Goal: Information Seeking & Learning: Learn about a topic

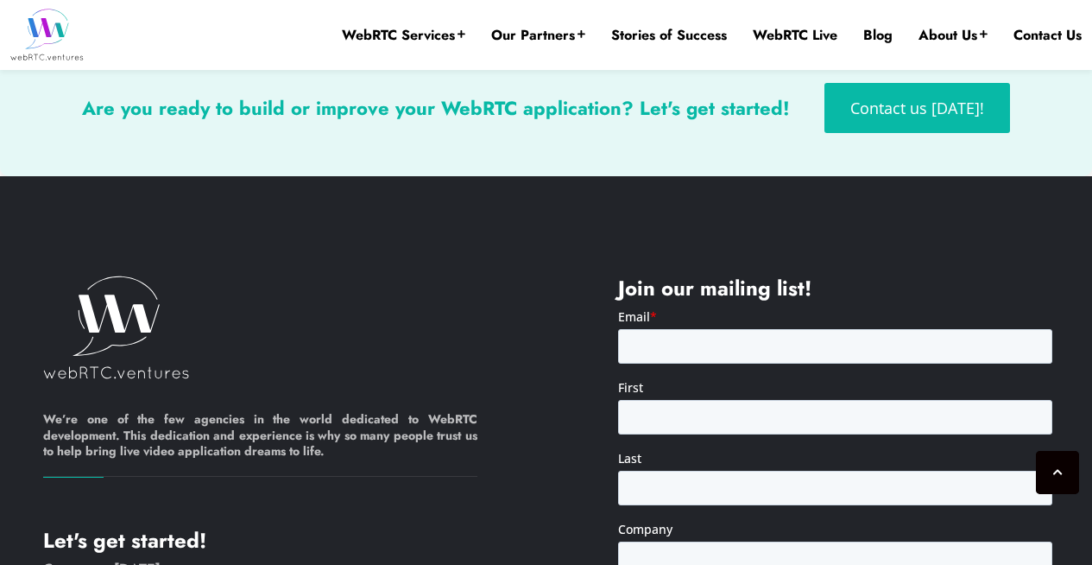
scroll to position [4478, 0]
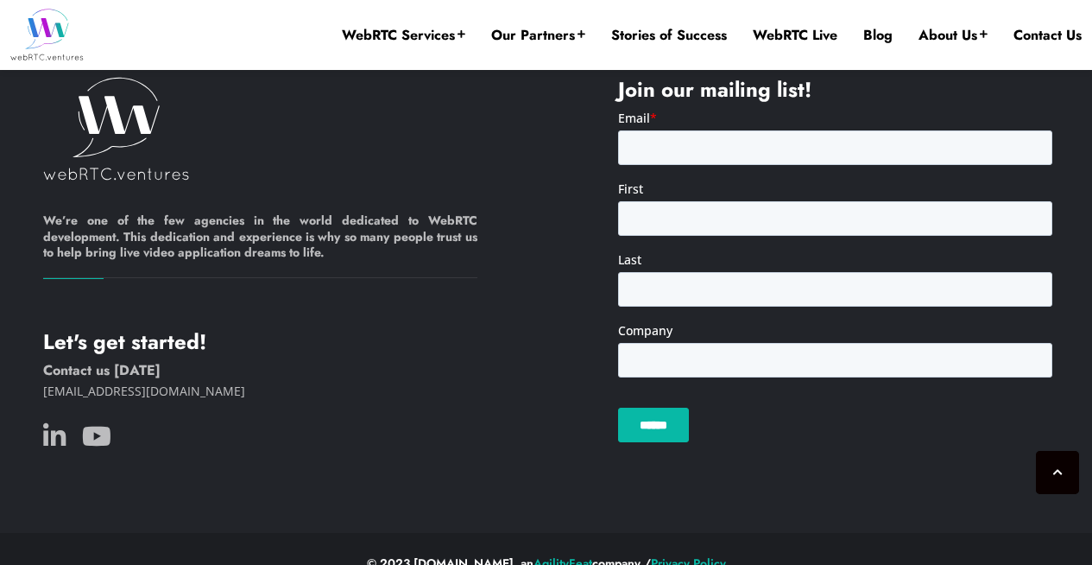
click at [61, 423] on div at bounding box center [260, 438] width 434 height 31
click at [57, 423] on icon at bounding box center [54, 436] width 22 height 26
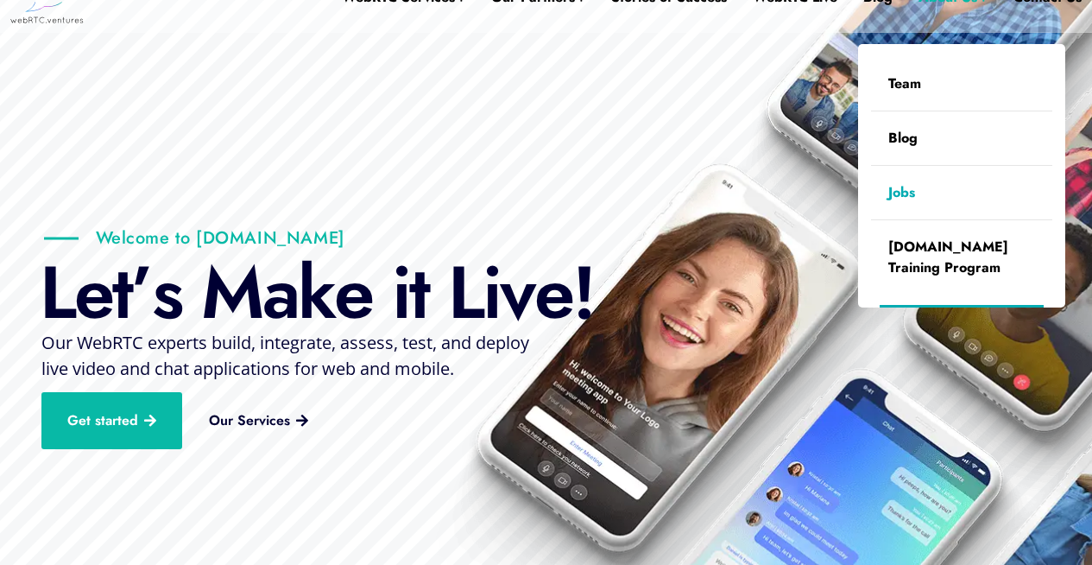
scroll to position [129, 0]
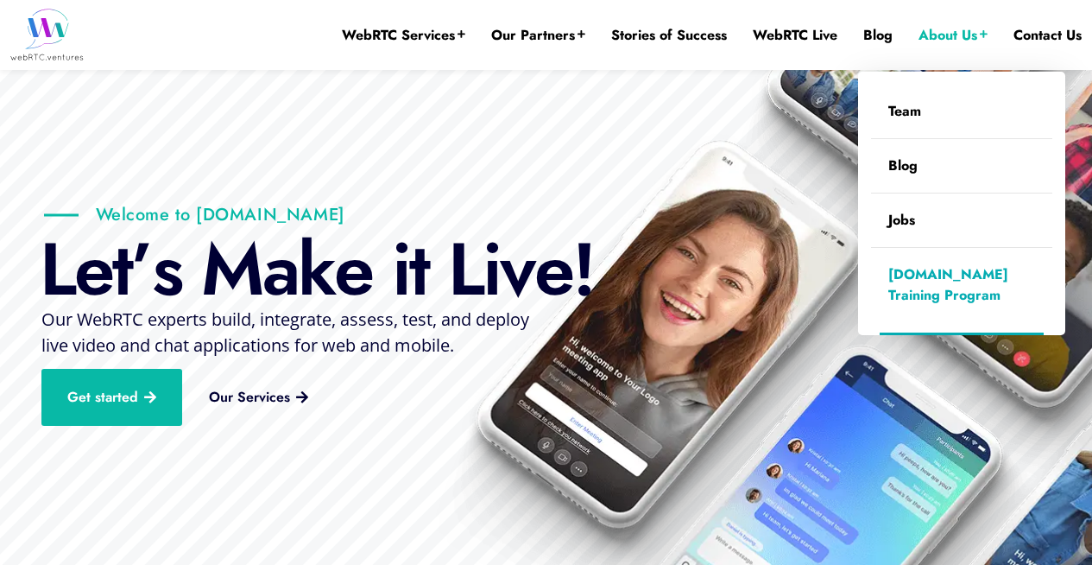
click at [939, 287] on link "[DOMAIN_NAME] Training Program" at bounding box center [961, 285] width 181 height 74
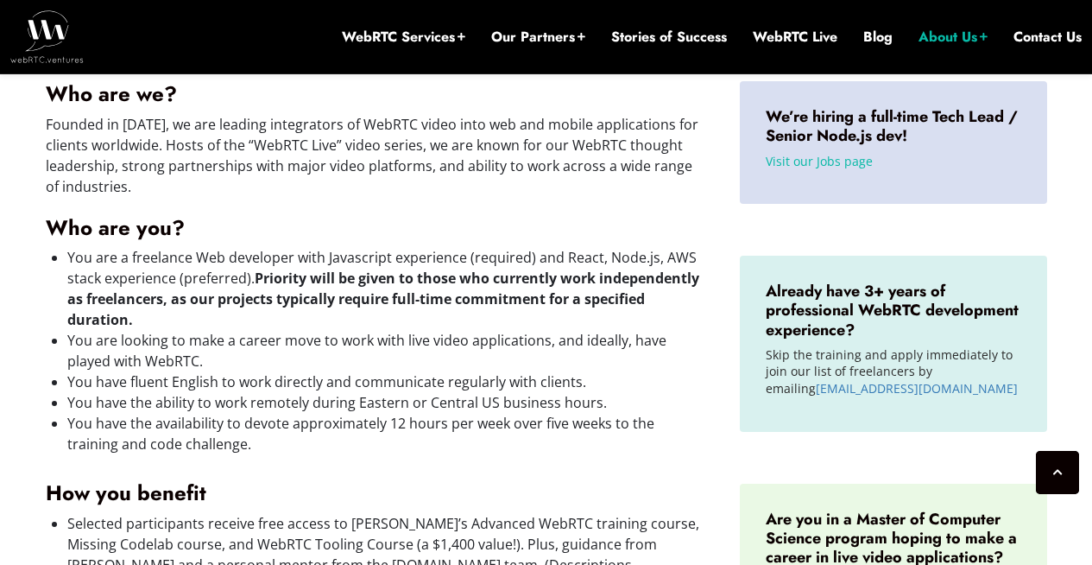
scroll to position [622, 0]
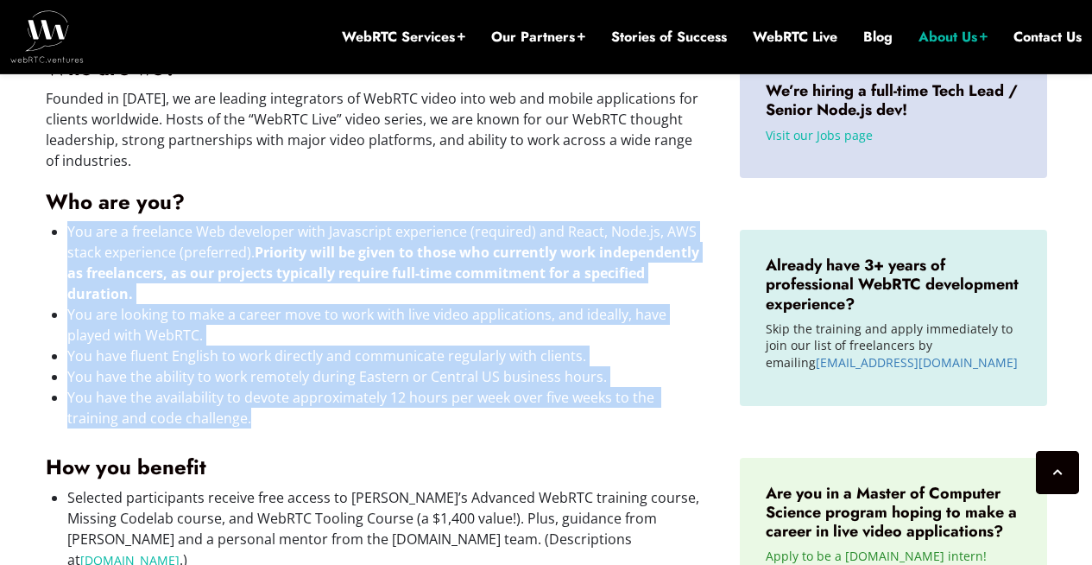
drag, startPoint x: 496, startPoint y: 208, endPoint x: 530, endPoint y: 426, distance: 221.0
click at [530, 426] on div "Who are we? Founded in [DATE], we are leading integrators of WebRTC video into …" at bounding box center [376, 499] width 660 height 889
click at [530, 426] on li "You have the availability to devote approximately 12 hours per week over five w…" at bounding box center [386, 407] width 638 height 41
drag, startPoint x: 530, startPoint y: 426, endPoint x: 498, endPoint y: 169, distance: 259.2
click at [498, 169] on div "Who are we? Founded in 2010, we are leading integrators of WebRTC video into we…" at bounding box center [376, 499] width 660 height 889
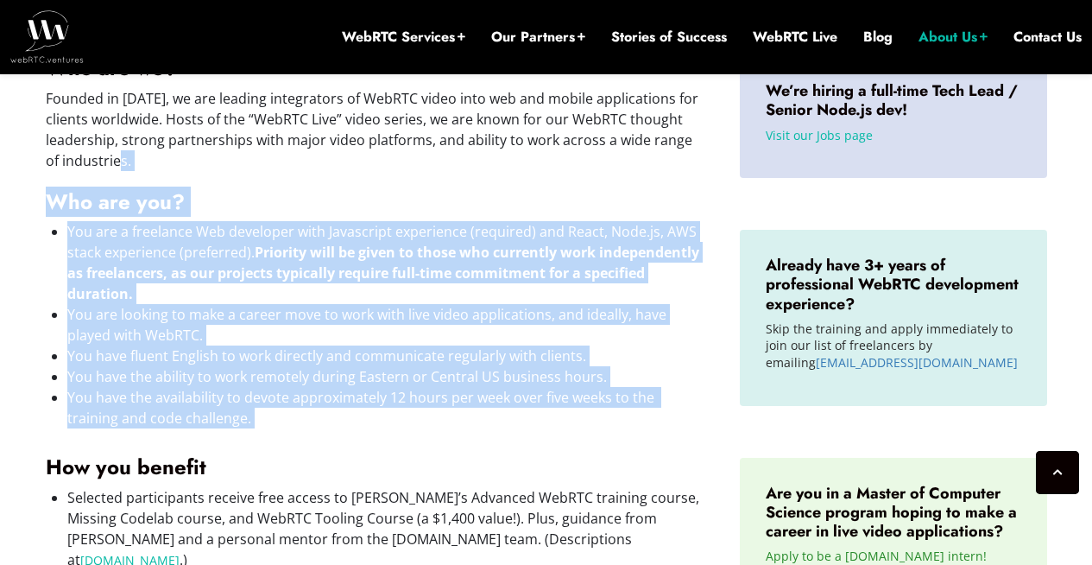
click at [498, 169] on p "Founded in 2010, we are leading integrators of WebRTC video into web and mobile…" at bounding box center [376, 129] width 660 height 83
drag, startPoint x: 498, startPoint y: 169, endPoint x: 526, endPoint y: 417, distance: 249.3
click at [526, 417] on div "Who are we? Founded in 2010, we are leading integrators of WebRTC video into we…" at bounding box center [376, 499] width 660 height 889
click at [526, 417] on li "You have the availability to devote approximately 12 hours per week over five w…" at bounding box center [386, 407] width 638 height 41
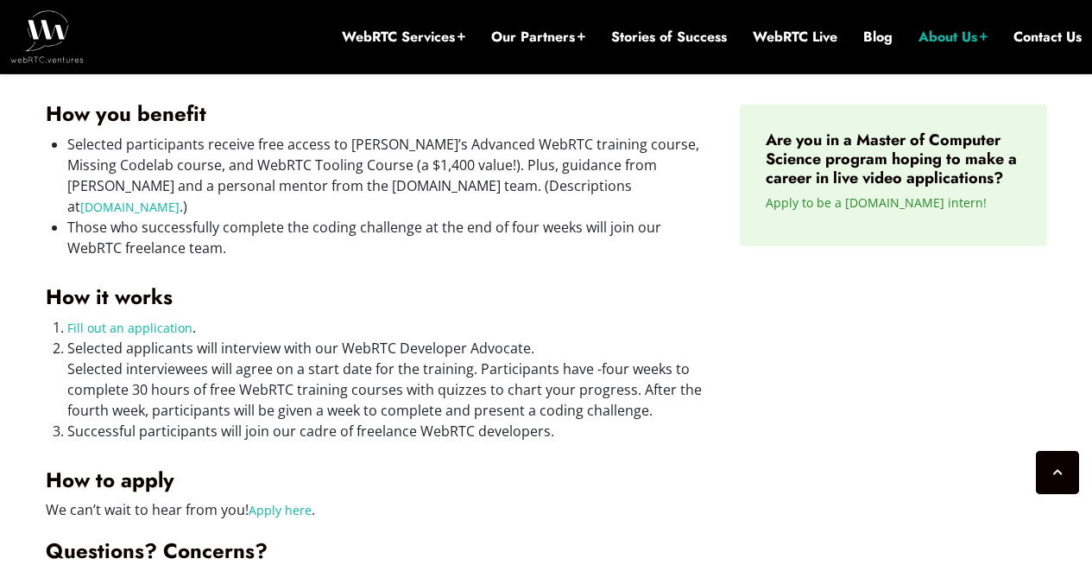
scroll to position [1073, 0]
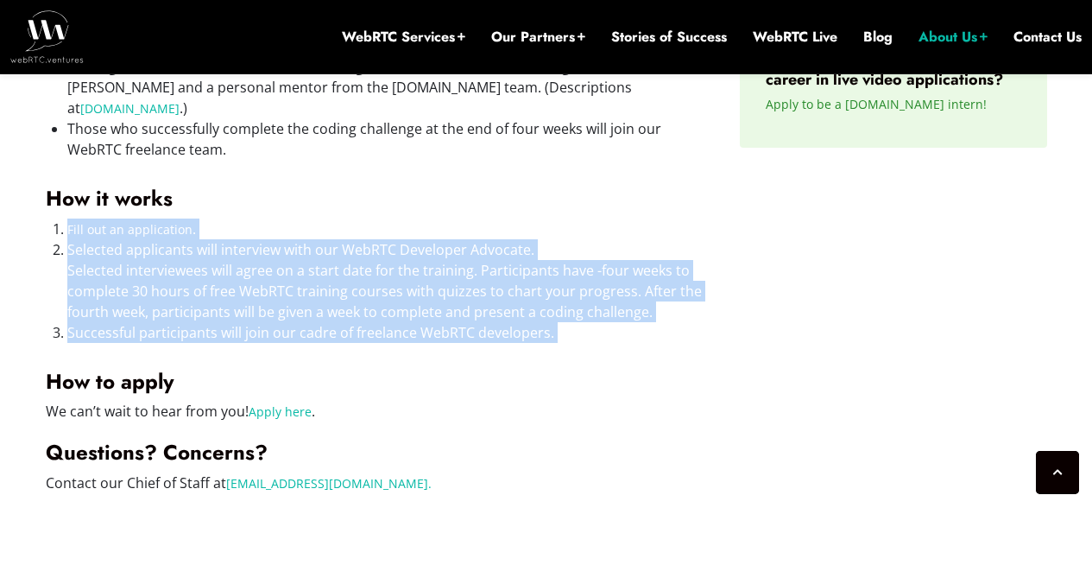
drag, startPoint x: 413, startPoint y: 171, endPoint x: 477, endPoint y: 328, distance: 169.6
click at [477, 328] on div "Who are we? Founded in 2010, we are leading integrators of WebRTC video into we…" at bounding box center [376, 48] width 660 height 889
drag, startPoint x: 477, startPoint y: 328, endPoint x: 433, endPoint y: 144, distance: 188.9
click at [433, 144] on div "Who are we? Founded in 2010, we are leading integrators of WebRTC video into we…" at bounding box center [376, 48] width 660 height 889
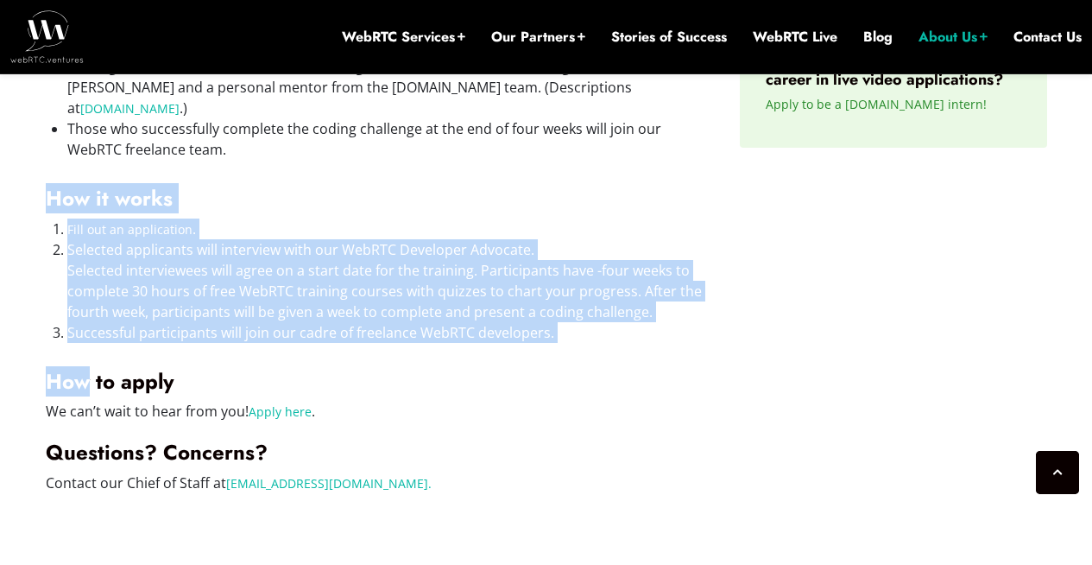
click at [433, 144] on div "Who are we? Founded in 2010, we are leading integrators of WebRTC video into we…" at bounding box center [376, 48] width 660 height 889
drag, startPoint x: 433, startPoint y: 144, endPoint x: 603, endPoint y: 311, distance: 238.1
click at [603, 311] on div "Who are we? Founded in 2010, we are leading integrators of WebRTC video into we…" at bounding box center [376, 48] width 660 height 889
click at [603, 322] on li "Successful participants will join our cadre of freelance WebRTC developers." at bounding box center [386, 332] width 638 height 21
drag, startPoint x: 603, startPoint y: 311, endPoint x: 530, endPoint y: 140, distance: 186.0
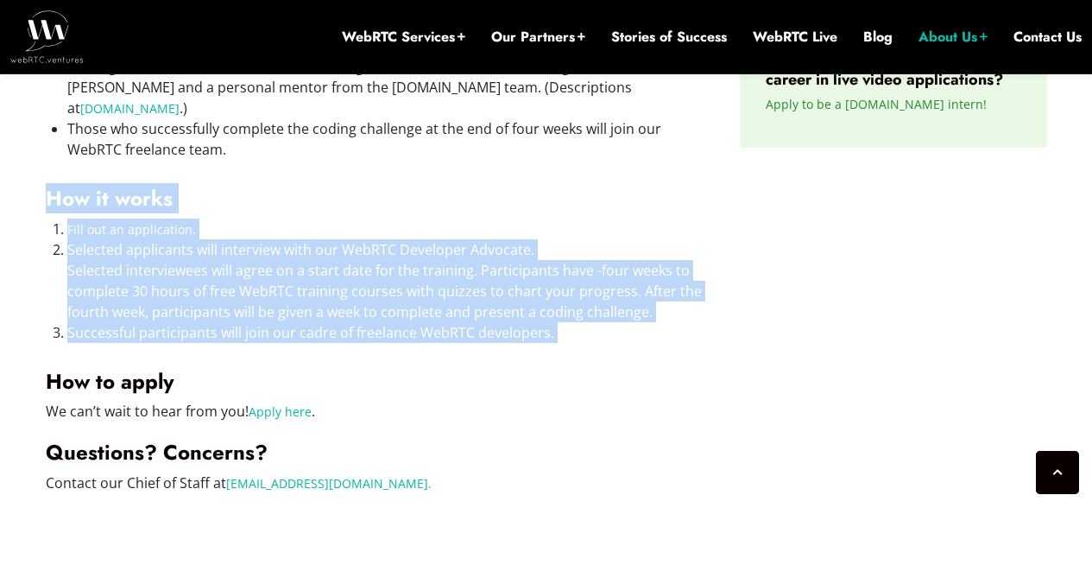
click at [530, 140] on div "Who are we? Founded in 2010, we are leading integrators of WebRTC video into we…" at bounding box center [376, 48] width 660 height 889
drag, startPoint x: 530, startPoint y: 140, endPoint x: 571, endPoint y: 318, distance: 182.4
click at [571, 318] on div "Who are we? Founded in 2010, we are leading integrators of WebRTC video into we…" at bounding box center [376, 48] width 660 height 889
click at [571, 322] on li "Successful participants will join our cadre of freelance WebRTC developers." at bounding box center [386, 332] width 638 height 21
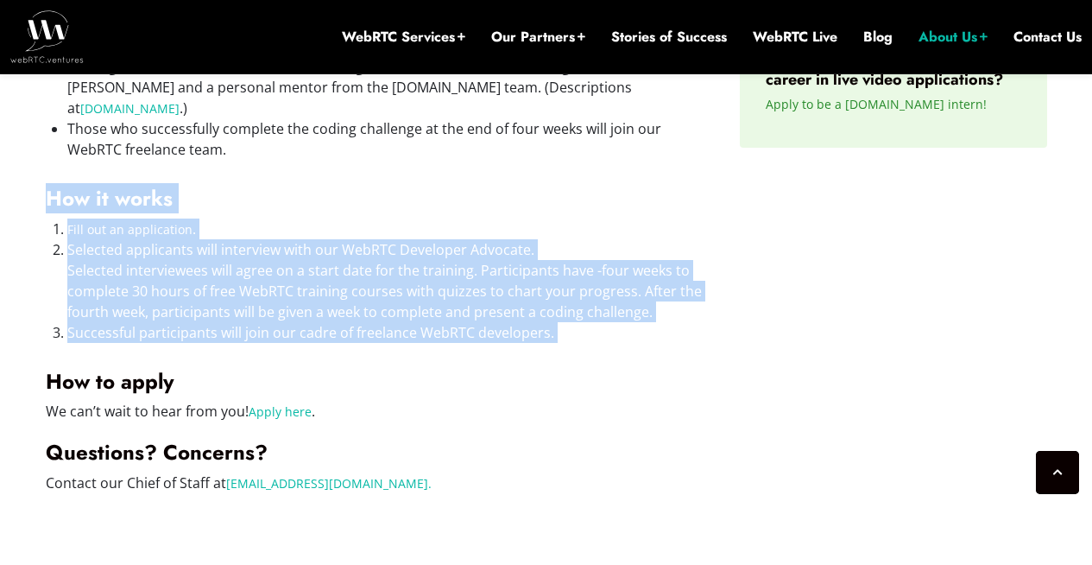
drag, startPoint x: 571, startPoint y: 318, endPoint x: 531, endPoint y: 163, distance: 159.6
click at [531, 163] on div "Who are we? Founded in 2010, we are leading integrators of WebRTC video into we…" at bounding box center [376, 48] width 660 height 889
click at [613, 344] on div "Who are we? Founded in 2010, we are leading integrators of WebRTC video into we…" at bounding box center [376, 48] width 660 height 889
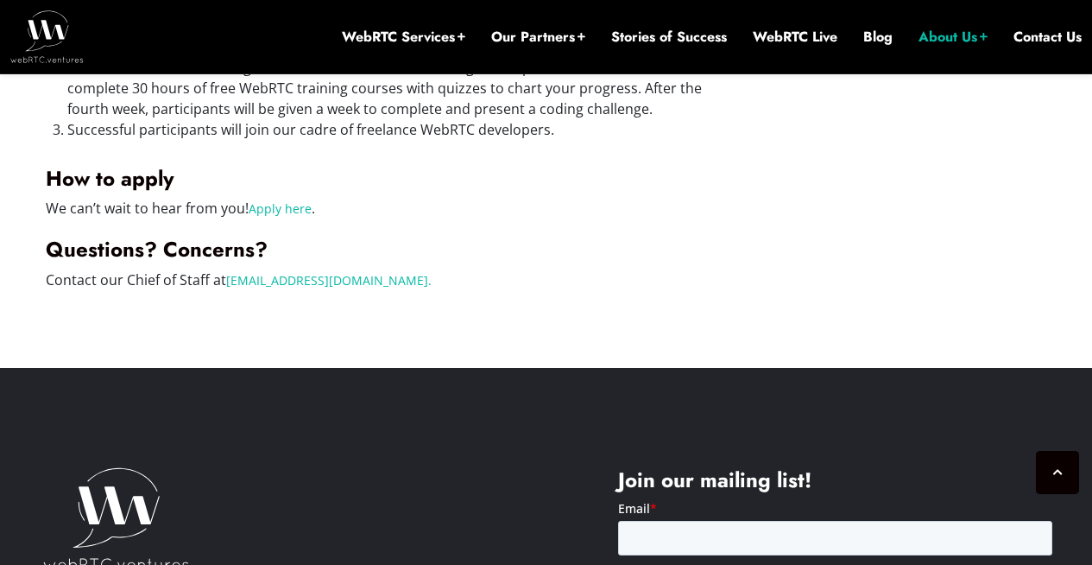
scroll to position [1277, 0]
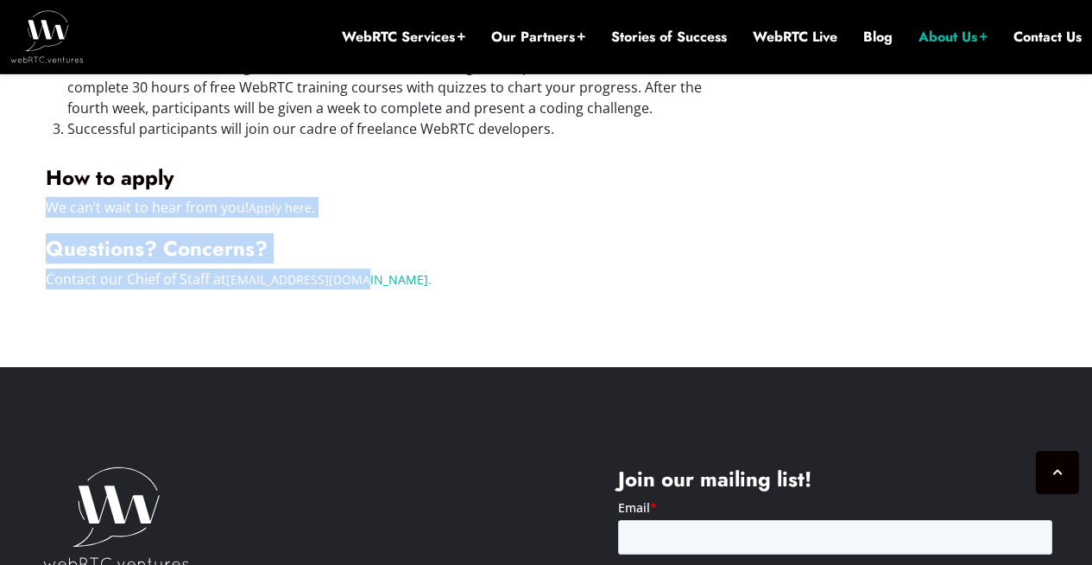
drag, startPoint x: 371, startPoint y: 167, endPoint x: 402, endPoint y: 283, distance: 120.6
drag, startPoint x: 382, startPoint y: 140, endPoint x: 425, endPoint y: 293, distance: 158.6
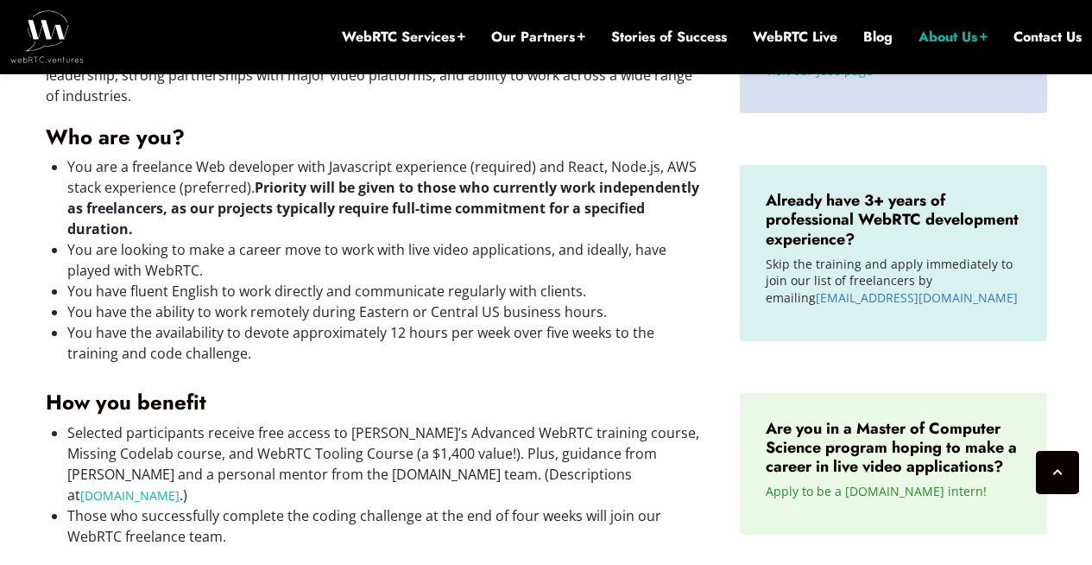
scroll to position [769, 0]
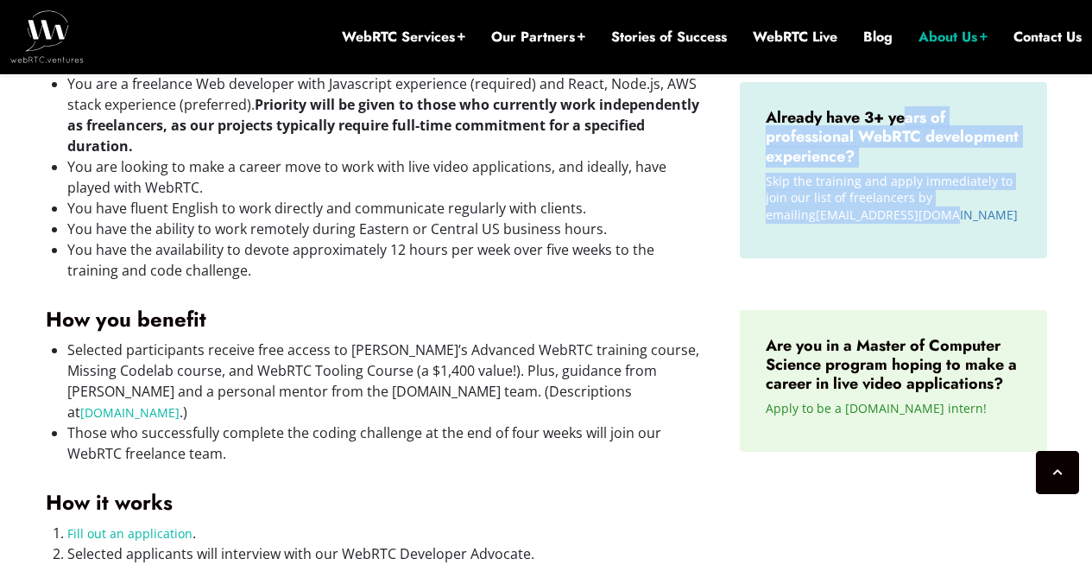
drag, startPoint x: 905, startPoint y: 115, endPoint x: 936, endPoint y: 277, distance: 165.2
click at [936, 277] on div "Already have 3+ years of professional WebRTC development experience? Skip the t…" at bounding box center [893, 187] width 307 height 210
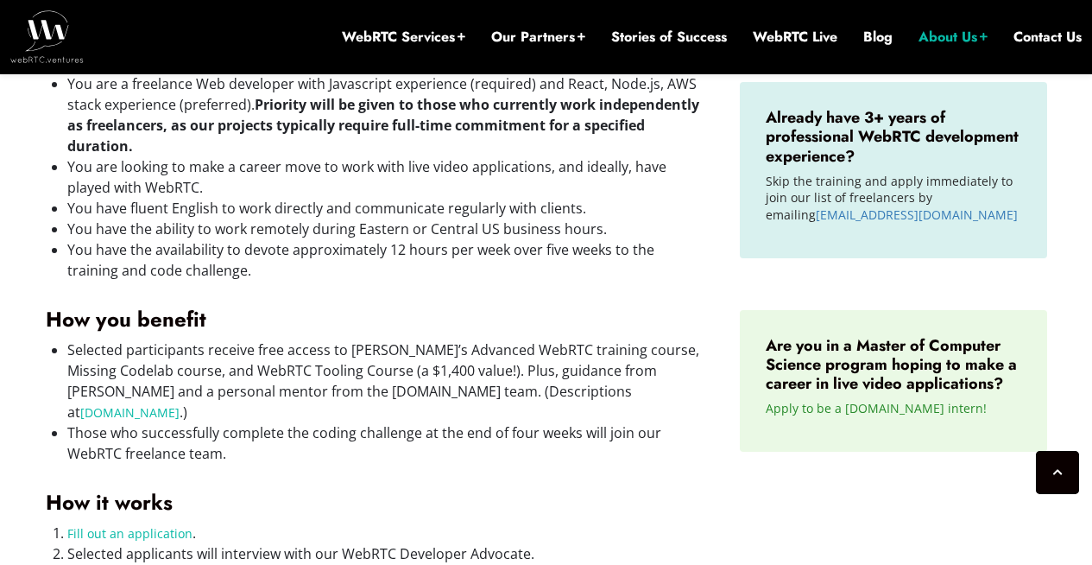
drag, startPoint x: 830, startPoint y: 313, endPoint x: 867, endPoint y: 432, distance: 124.5
click at [867, 432] on div "Are you in a Master of Computer Science program hoping to make a career in live…" at bounding box center [893, 381] width 307 height 142
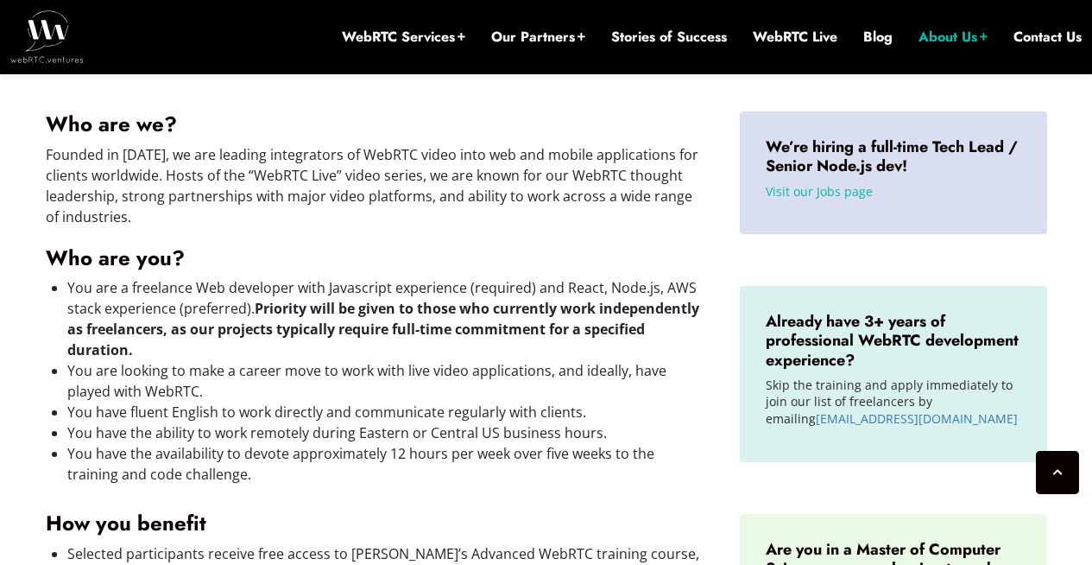
scroll to position [662, 0]
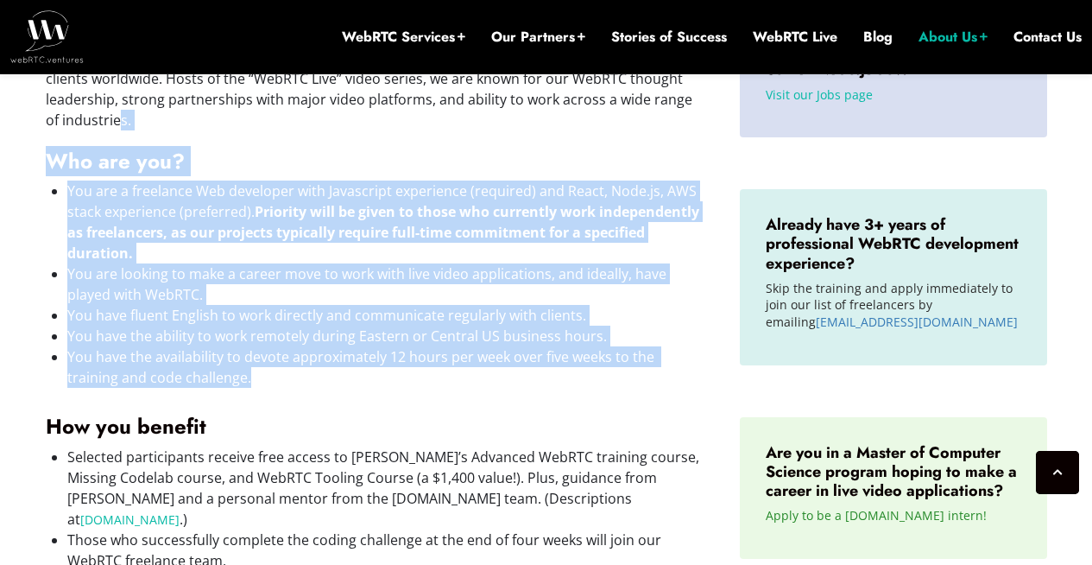
drag, startPoint x: 457, startPoint y: 116, endPoint x: 513, endPoint y: 380, distance: 270.1
click at [513, 380] on div "Who are we? Founded in 2010, we are leading integrators of WebRTC video into we…" at bounding box center [376, 459] width 660 height 889
click at [513, 380] on li "You have the availability to devote approximately 12 hours per week over five w…" at bounding box center [386, 366] width 638 height 41
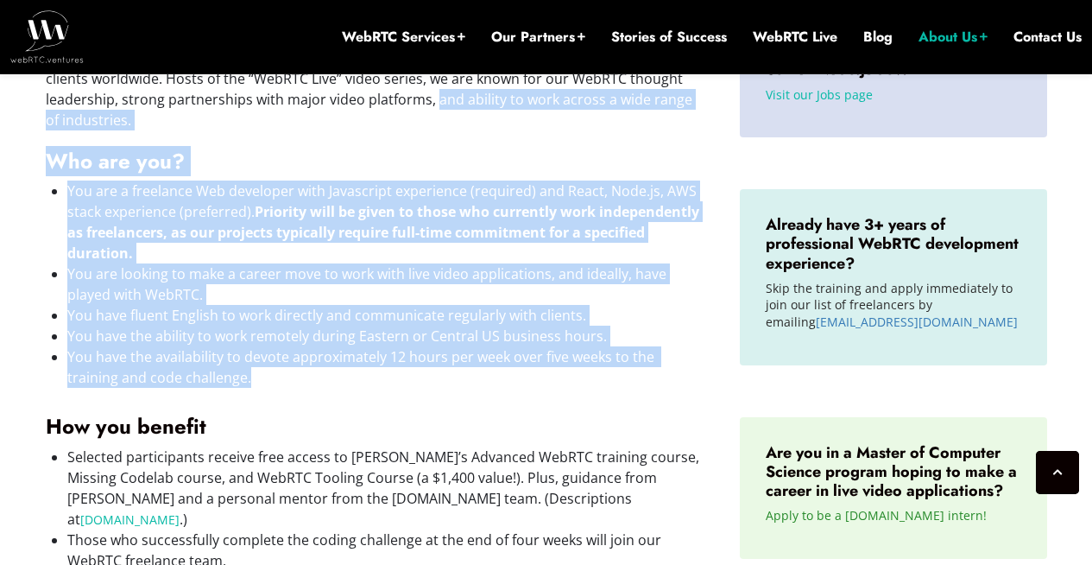
drag, startPoint x: 513, startPoint y: 380, endPoint x: 449, endPoint y: 108, distance: 279.3
click at [449, 108] on div "Who are we? Founded in 2010, we are leading integrators of WebRTC video into we…" at bounding box center [376, 459] width 660 height 889
click at [449, 123] on p "Founded in 2010, we are leading integrators of WebRTC video into web and mobile…" at bounding box center [376, 88] width 660 height 83
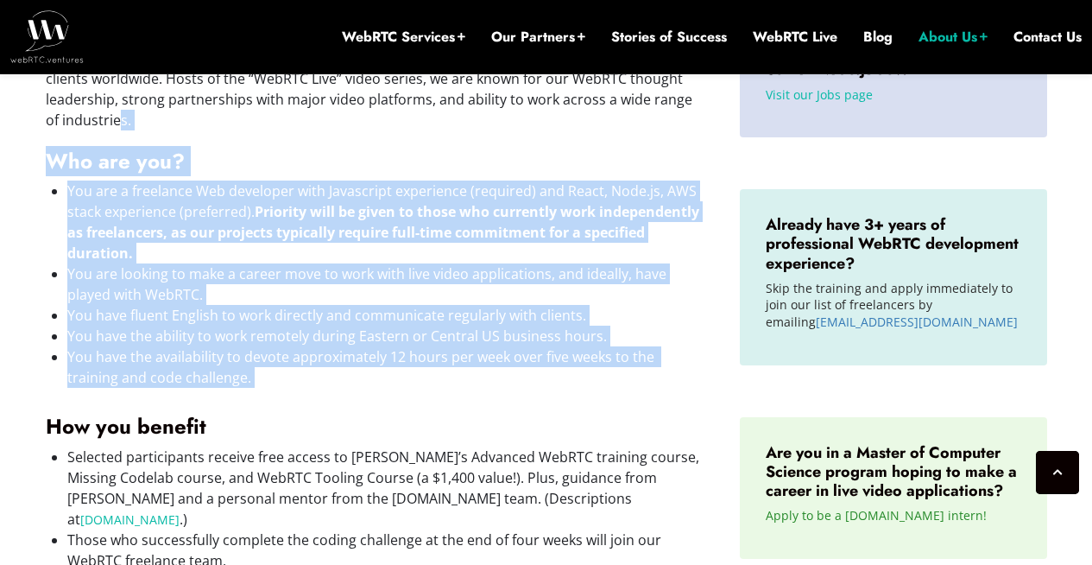
drag, startPoint x: 449, startPoint y: 123, endPoint x: 483, endPoint y: 379, distance: 258.7
click at [483, 379] on div "Who are we? Founded in 2010, we are leading integrators of WebRTC video into we…" at bounding box center [376, 459] width 660 height 889
click at [483, 379] on li "You have the availability to devote approximately 12 hours per week over five w…" at bounding box center [386, 366] width 638 height 41
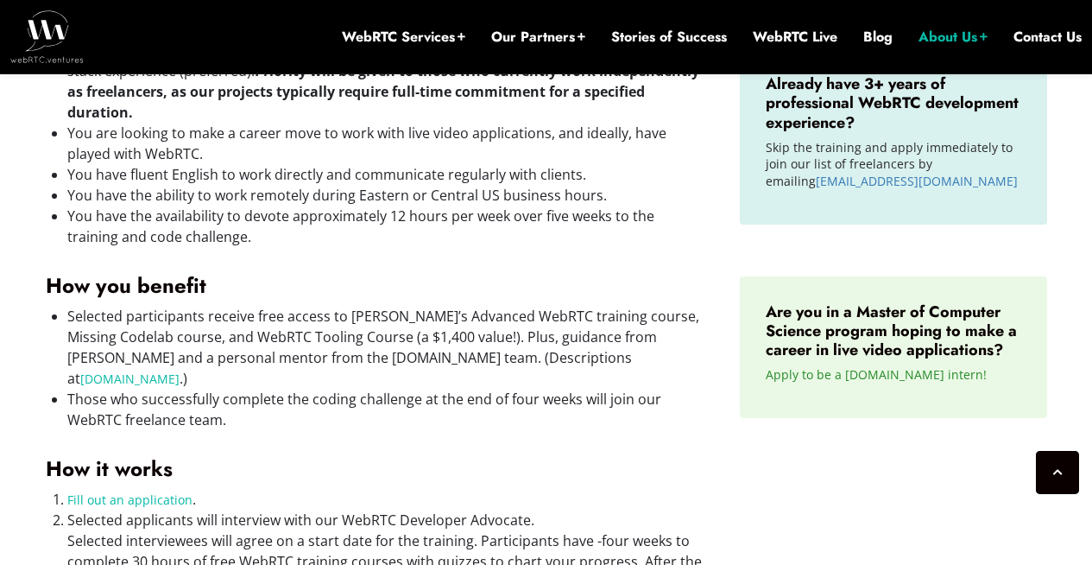
scroll to position [888, 0]
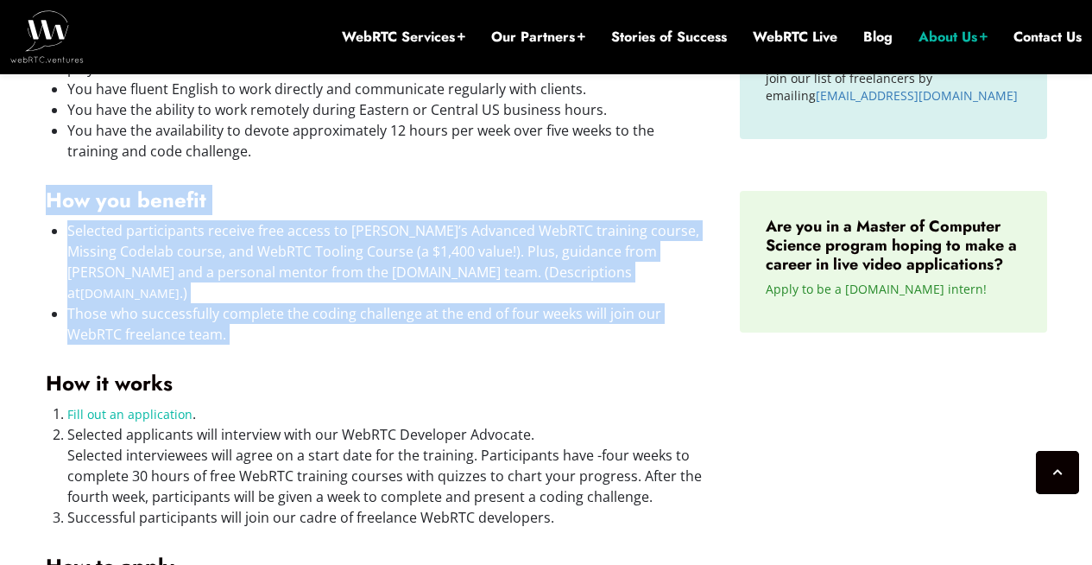
drag, startPoint x: 265, startPoint y: 165, endPoint x: 324, endPoint y: 327, distance: 172.6
click at [324, 327] on div "Who are we? Founded in 2010, we are leading integrators of WebRTC video into we…" at bounding box center [376, 232] width 660 height 889
drag, startPoint x: 324, startPoint y: 327, endPoint x: 308, endPoint y: 162, distance: 165.6
click at [308, 162] on div "Who are we? Founded in 2010, we are leading integrators of WebRTC video into we…" at bounding box center [376, 232] width 660 height 889
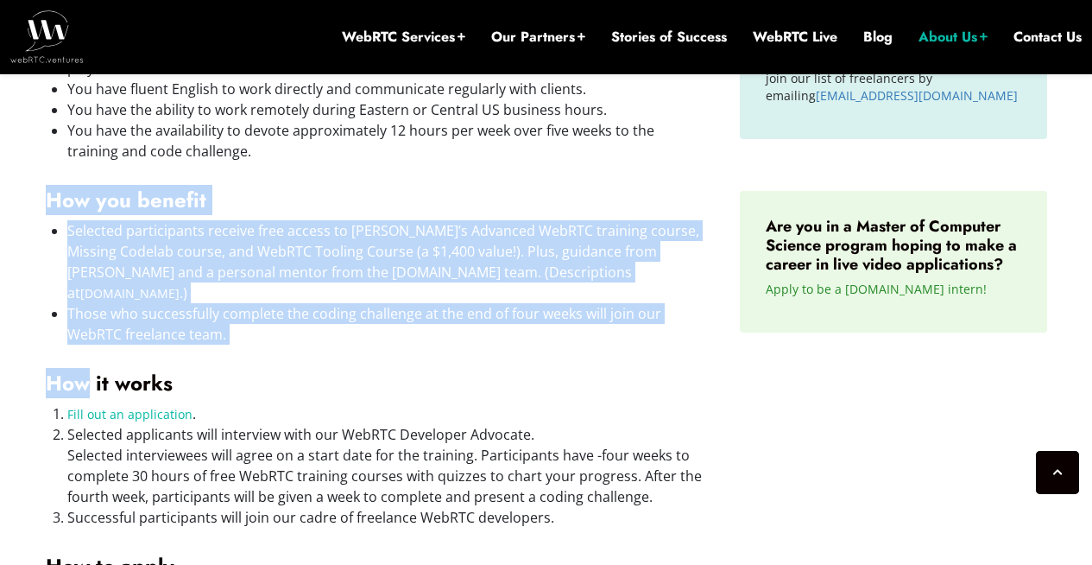
click at [308, 162] on div "Who are we? Founded in 2010, we are leading integrators of WebRTC video into we…" at bounding box center [376, 232] width 660 height 889
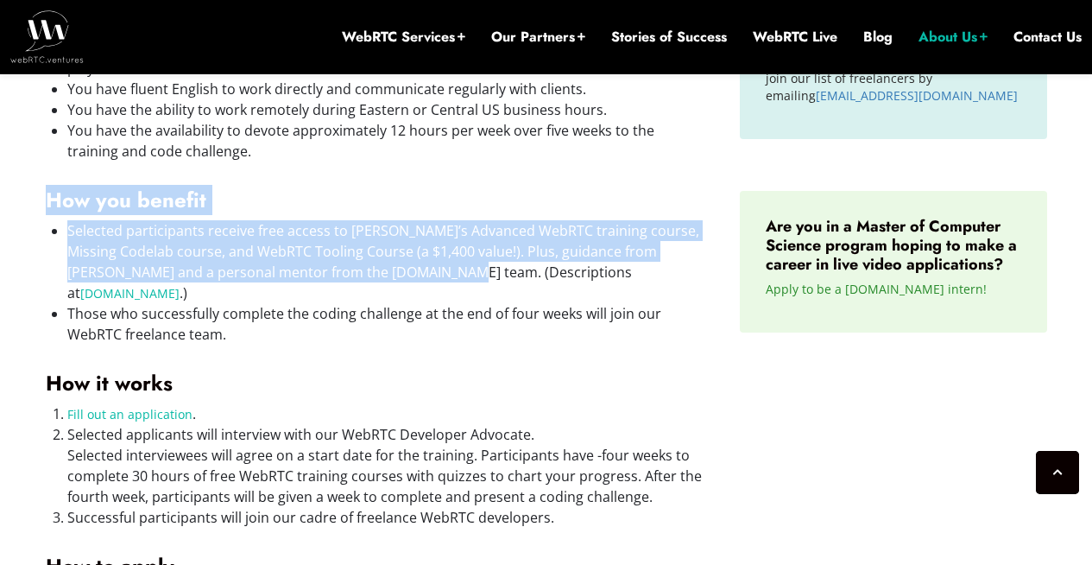
drag, startPoint x: 308, startPoint y: 162, endPoint x: 374, endPoint y: 281, distance: 135.3
click at [374, 281] on div "Who are we? Founded in 2010, we are leading integrators of WebRTC video into we…" at bounding box center [376, 232] width 660 height 889
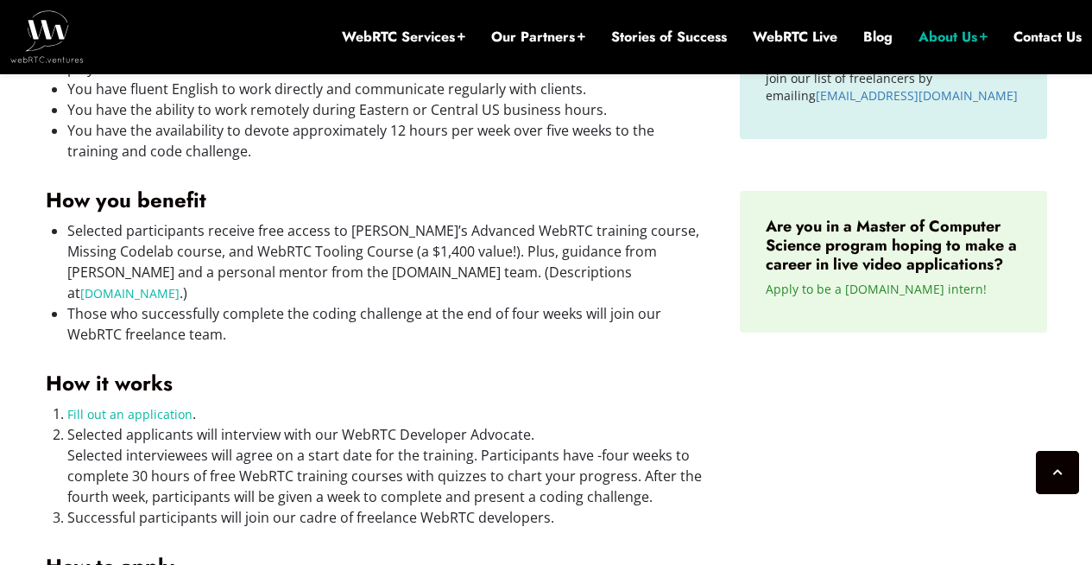
click at [426, 321] on li "Those who successfully complete the coding challenge at the end of four weeks w…" at bounding box center [386, 323] width 638 height 41
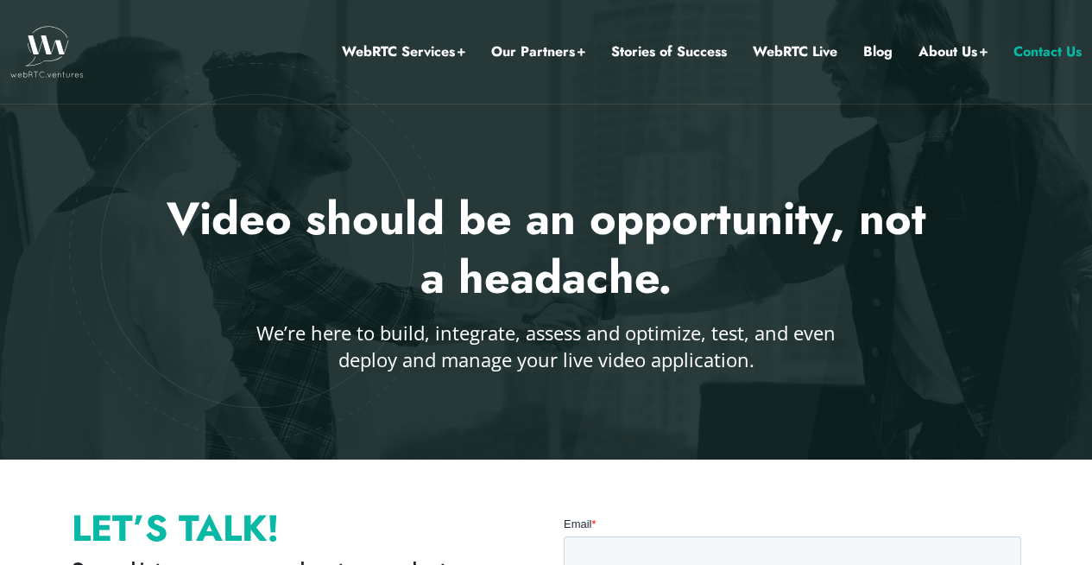
click at [22, 44] on img at bounding box center [46, 52] width 73 height 52
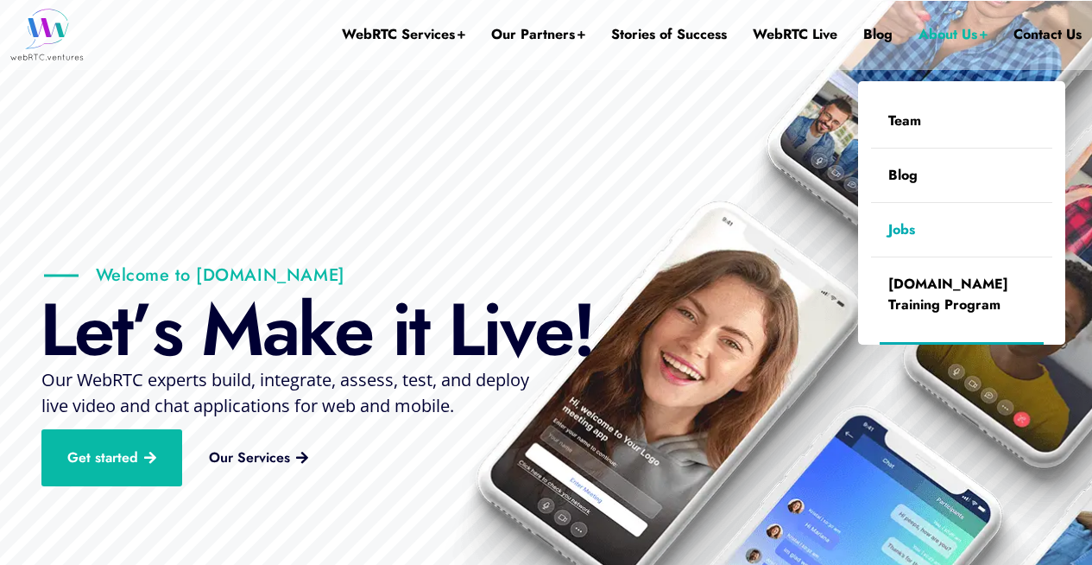
click at [939, 230] on link "Jobs" at bounding box center [961, 230] width 181 height 54
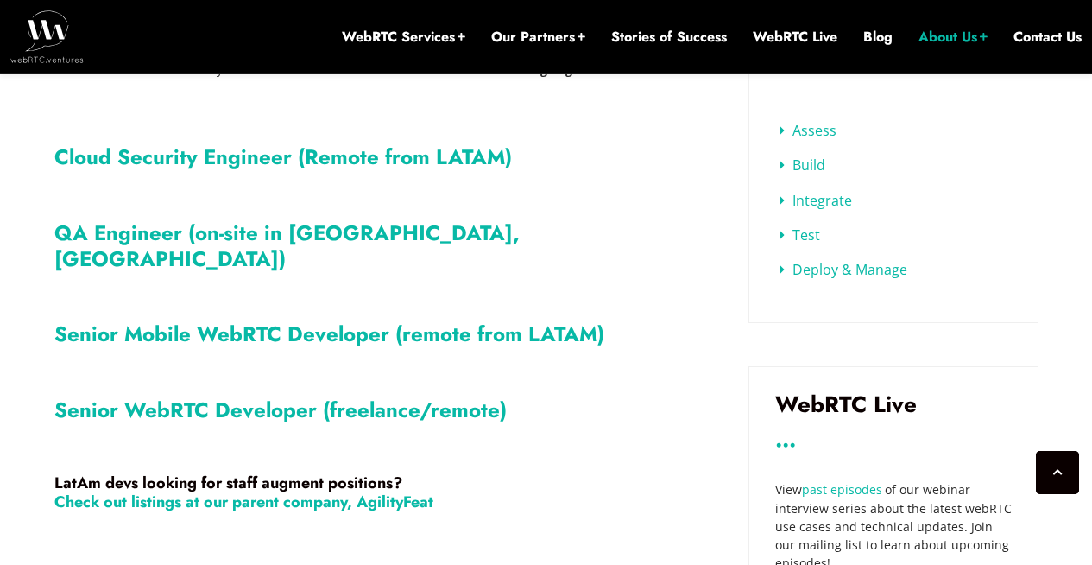
scroll to position [723, 0]
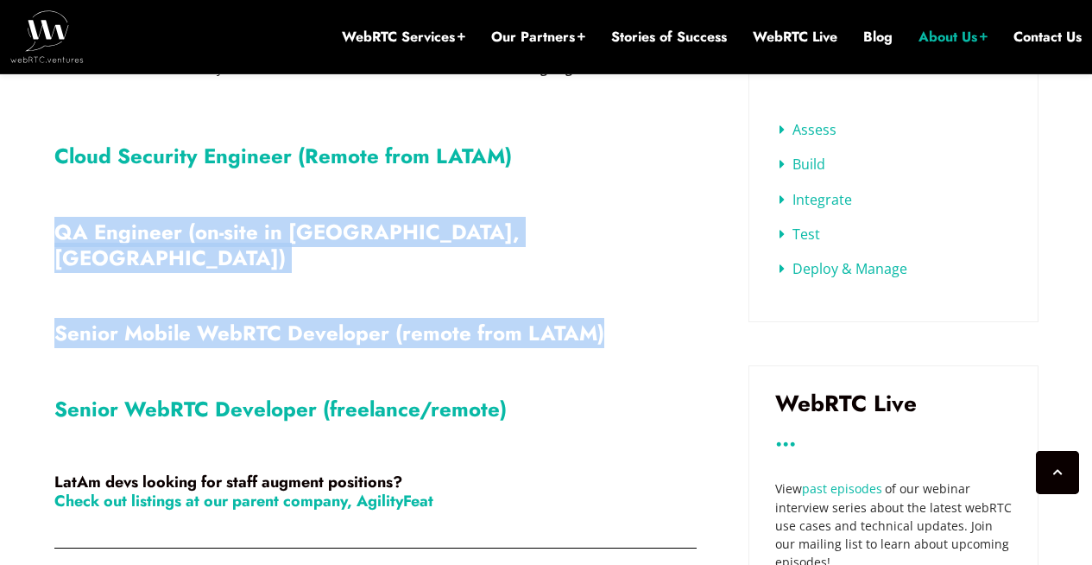
drag, startPoint x: 684, startPoint y: 215, endPoint x: 718, endPoint y: 350, distance: 139.9
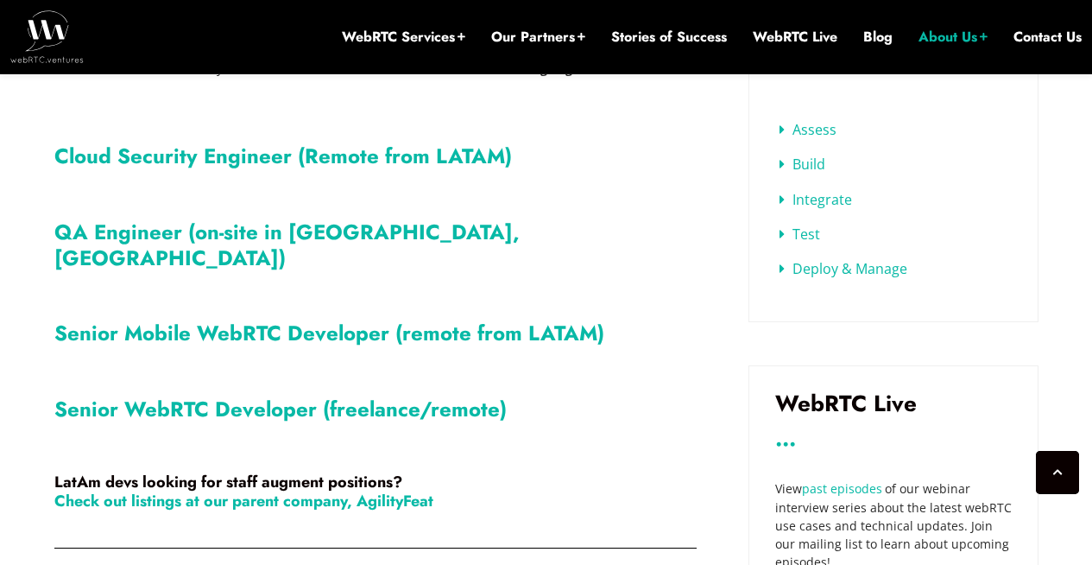
click at [544, 318] on link "Senior Mobile WebRTC Developer (remote from LATAM)" at bounding box center [329, 333] width 550 height 30
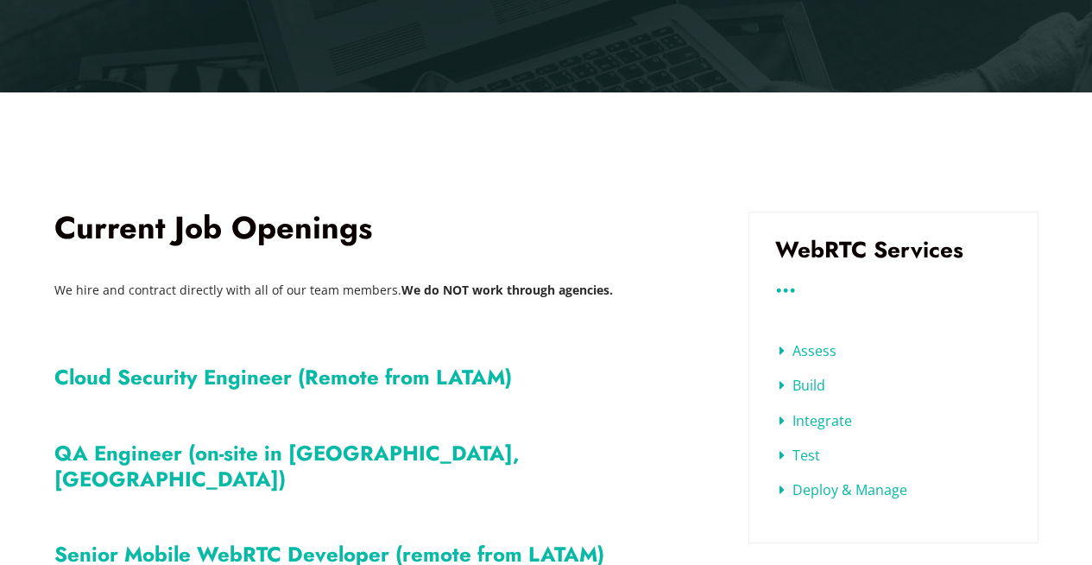
scroll to position [677, 0]
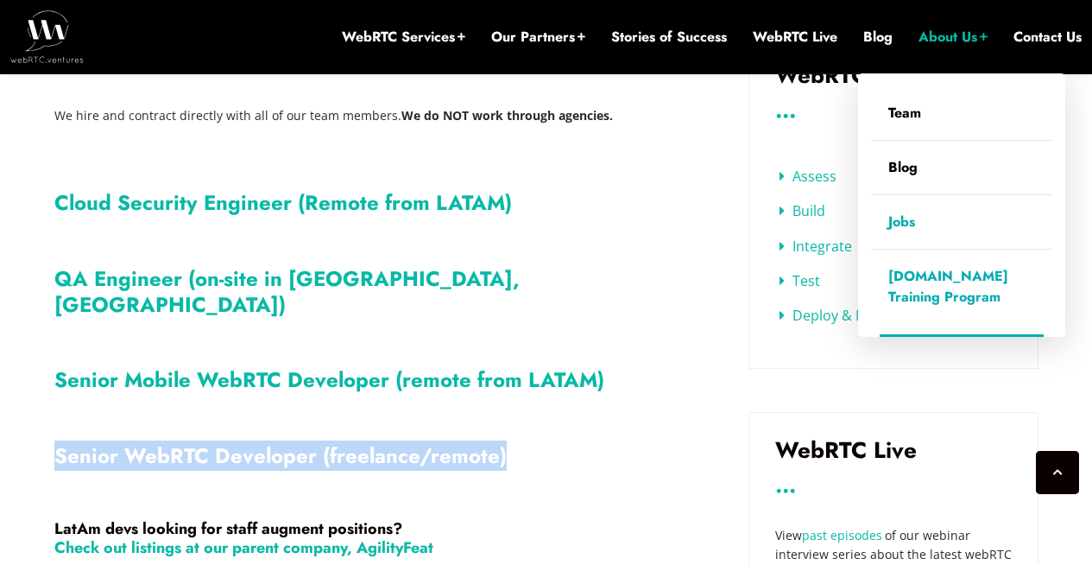
click at [940, 297] on link "[DOMAIN_NAME] Training Program" at bounding box center [961, 286] width 181 height 74
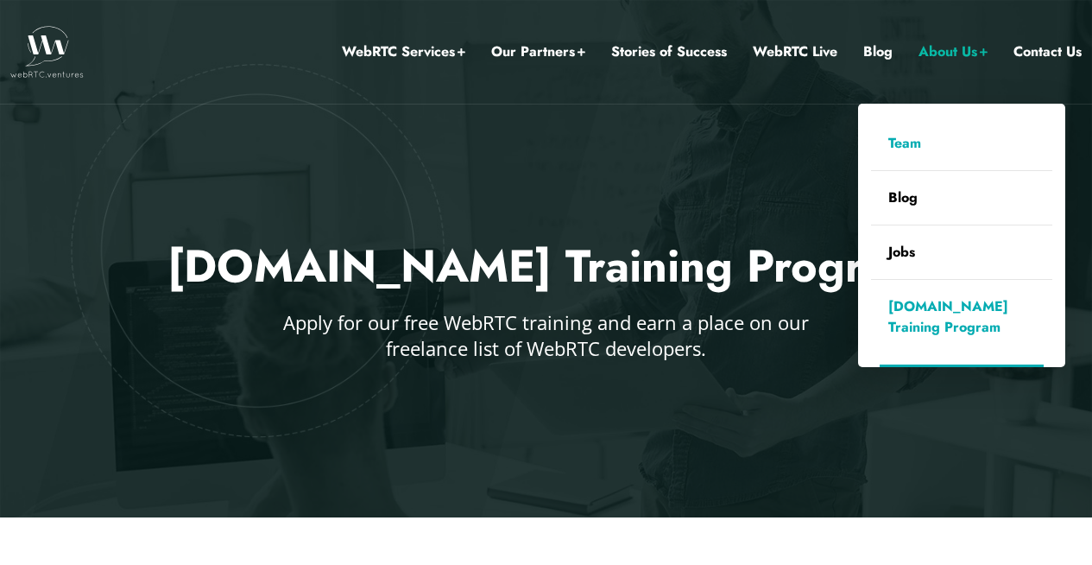
click at [904, 151] on link "Team" at bounding box center [961, 144] width 181 height 54
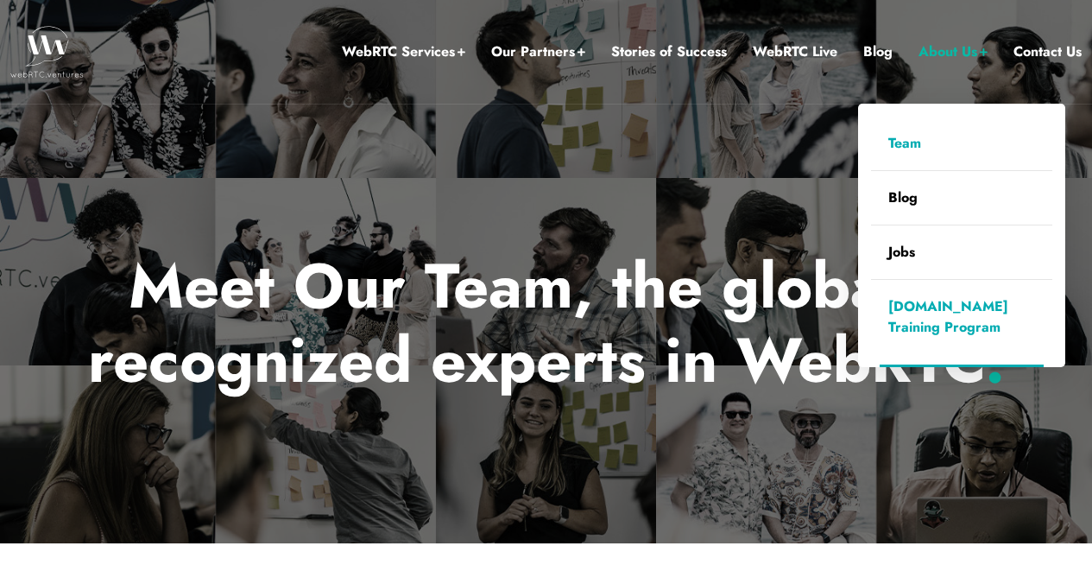
click at [923, 319] on link "[DOMAIN_NAME] Training Program" at bounding box center [961, 317] width 181 height 74
